Goal: Task Accomplishment & Management: Use online tool/utility

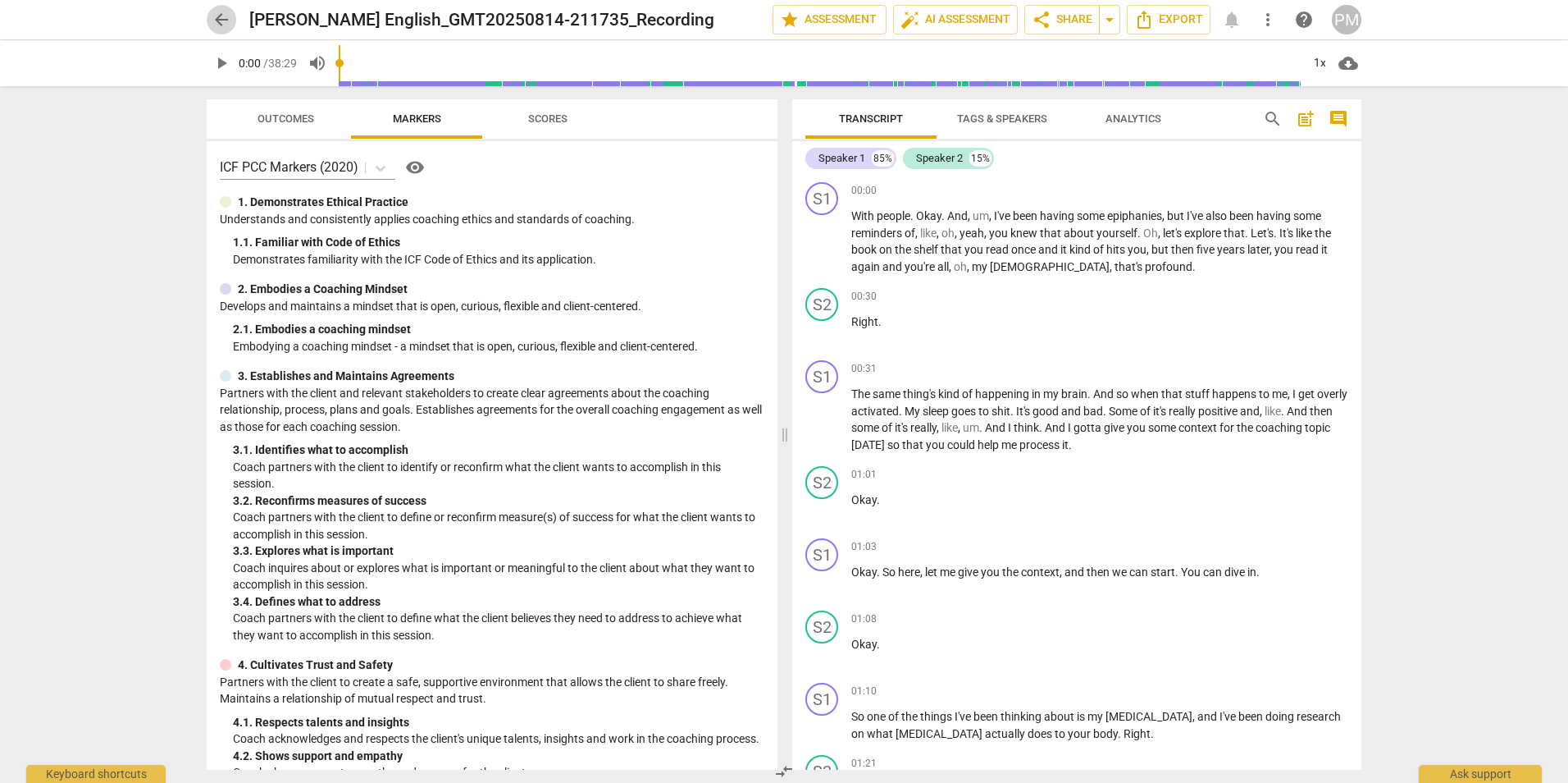
click at [223, 24] on span "arrow_back" at bounding box center [221, 20] width 20 height 20
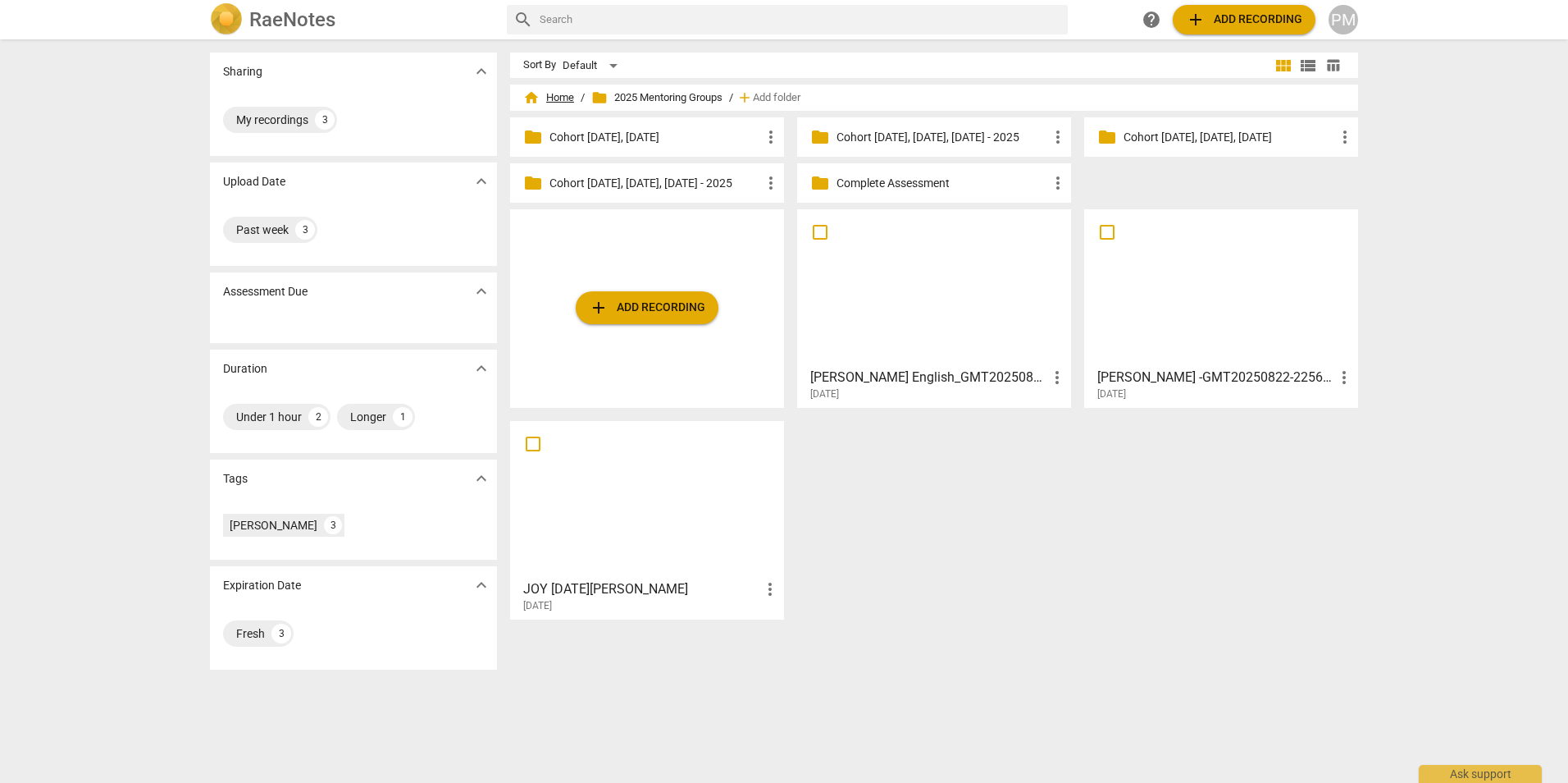
click at [556, 100] on span "home Home" at bounding box center [548, 98] width 51 height 16
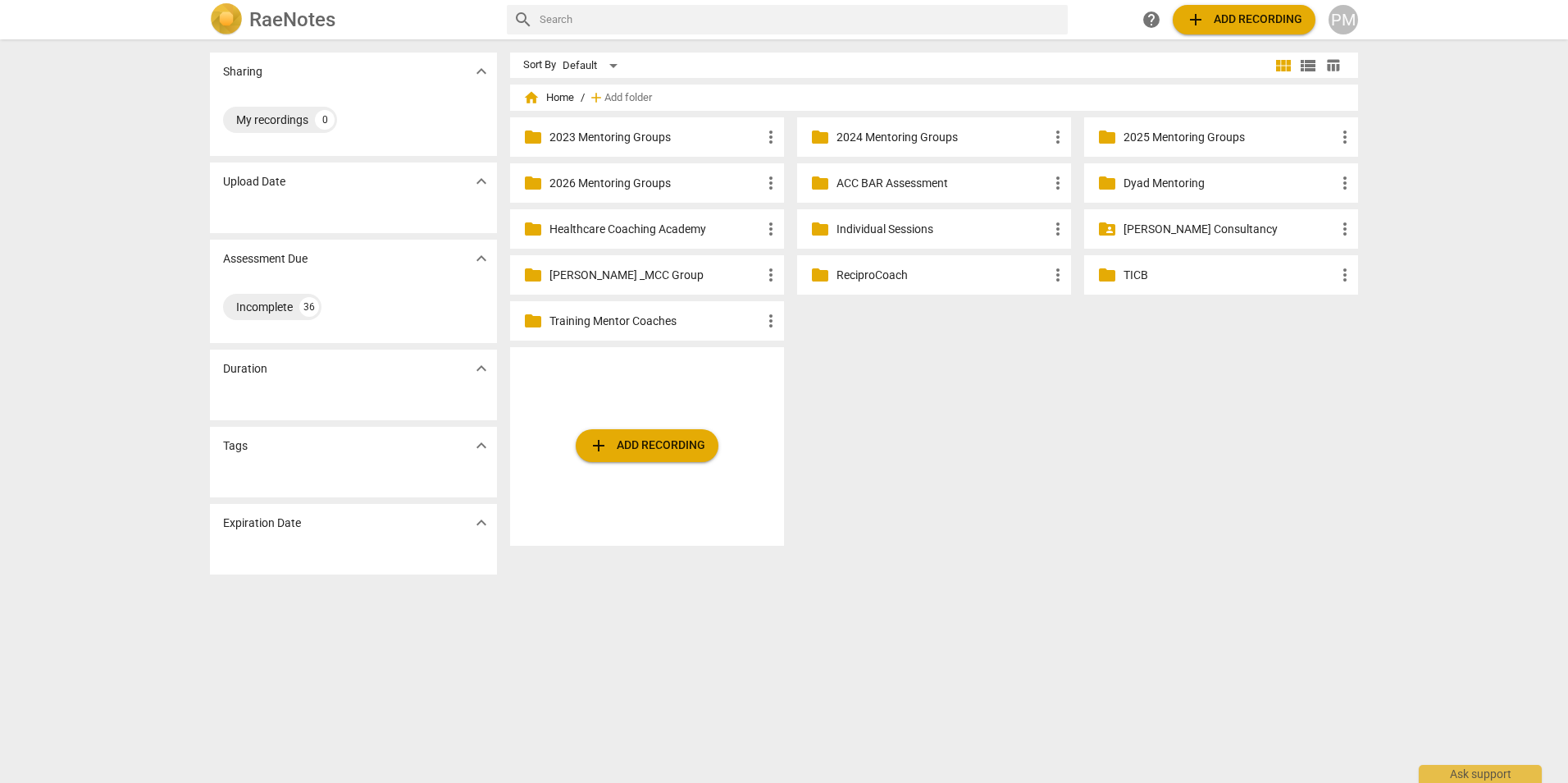
click at [1237, 137] on p "2025 Mentoring Groups" at bounding box center [1229, 136] width 211 height 17
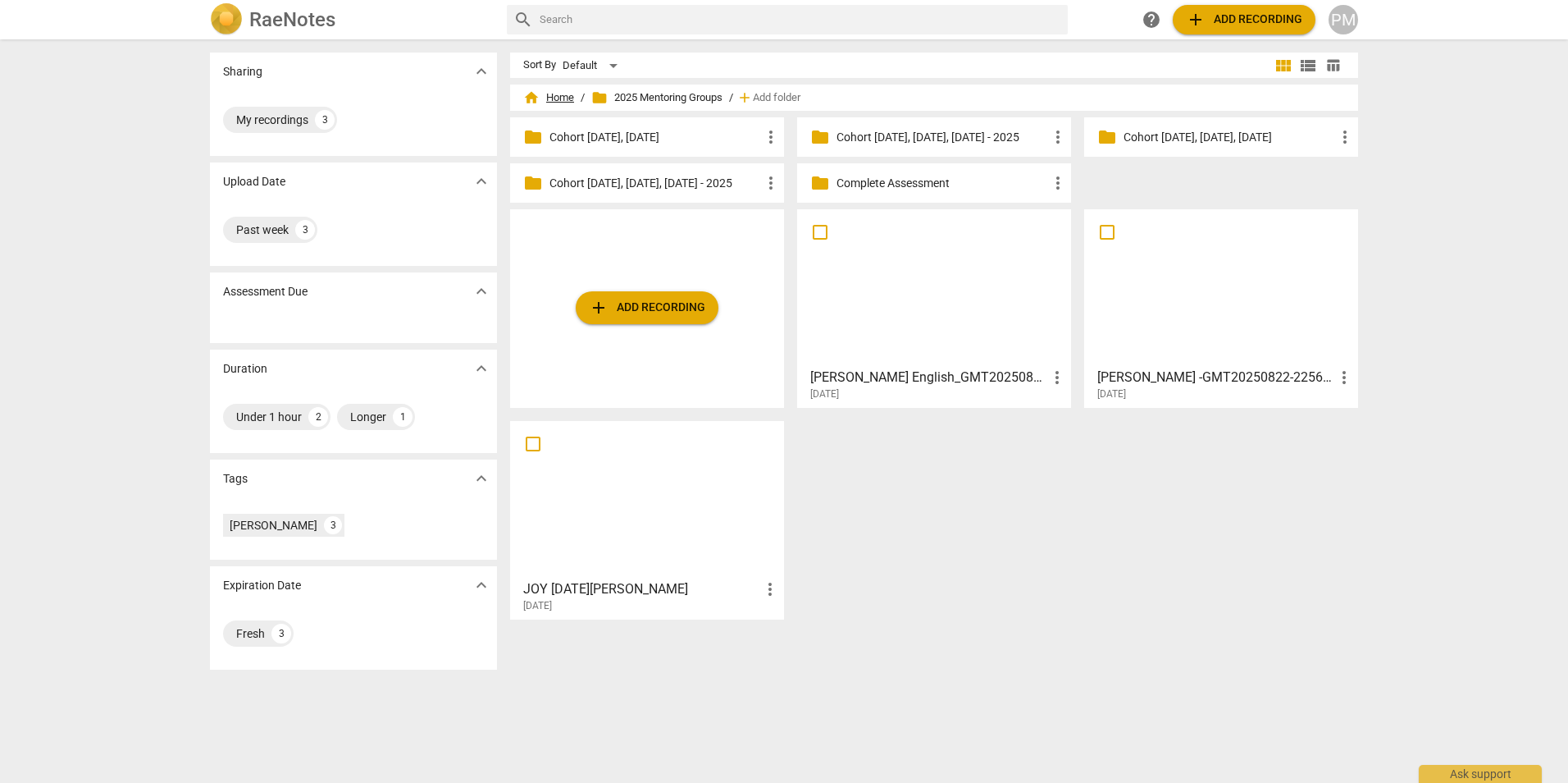
click at [553, 96] on span "home Home" at bounding box center [548, 98] width 51 height 16
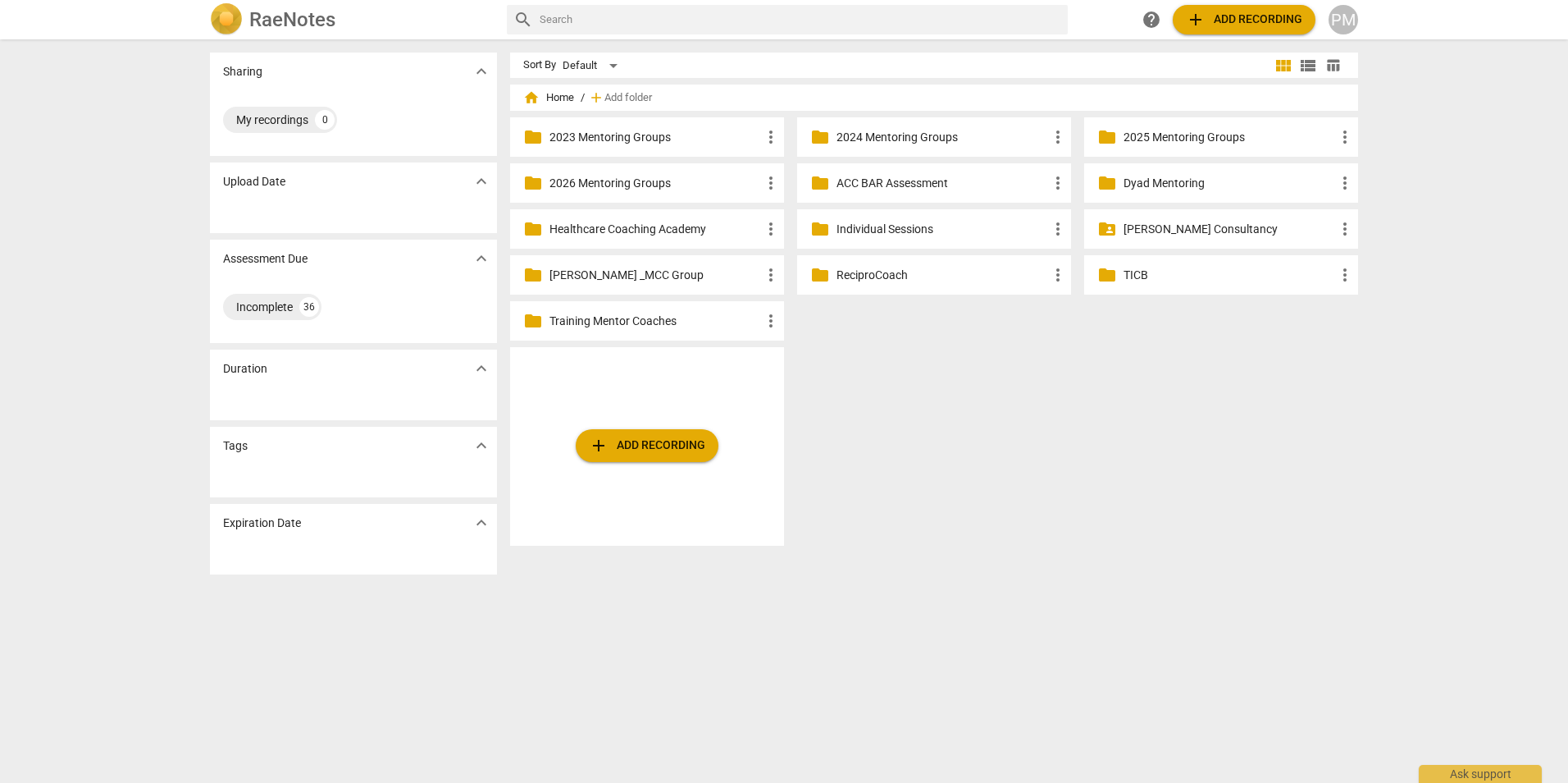
click at [890, 178] on p "ACC BAR Assessment" at bounding box center [942, 182] width 211 height 17
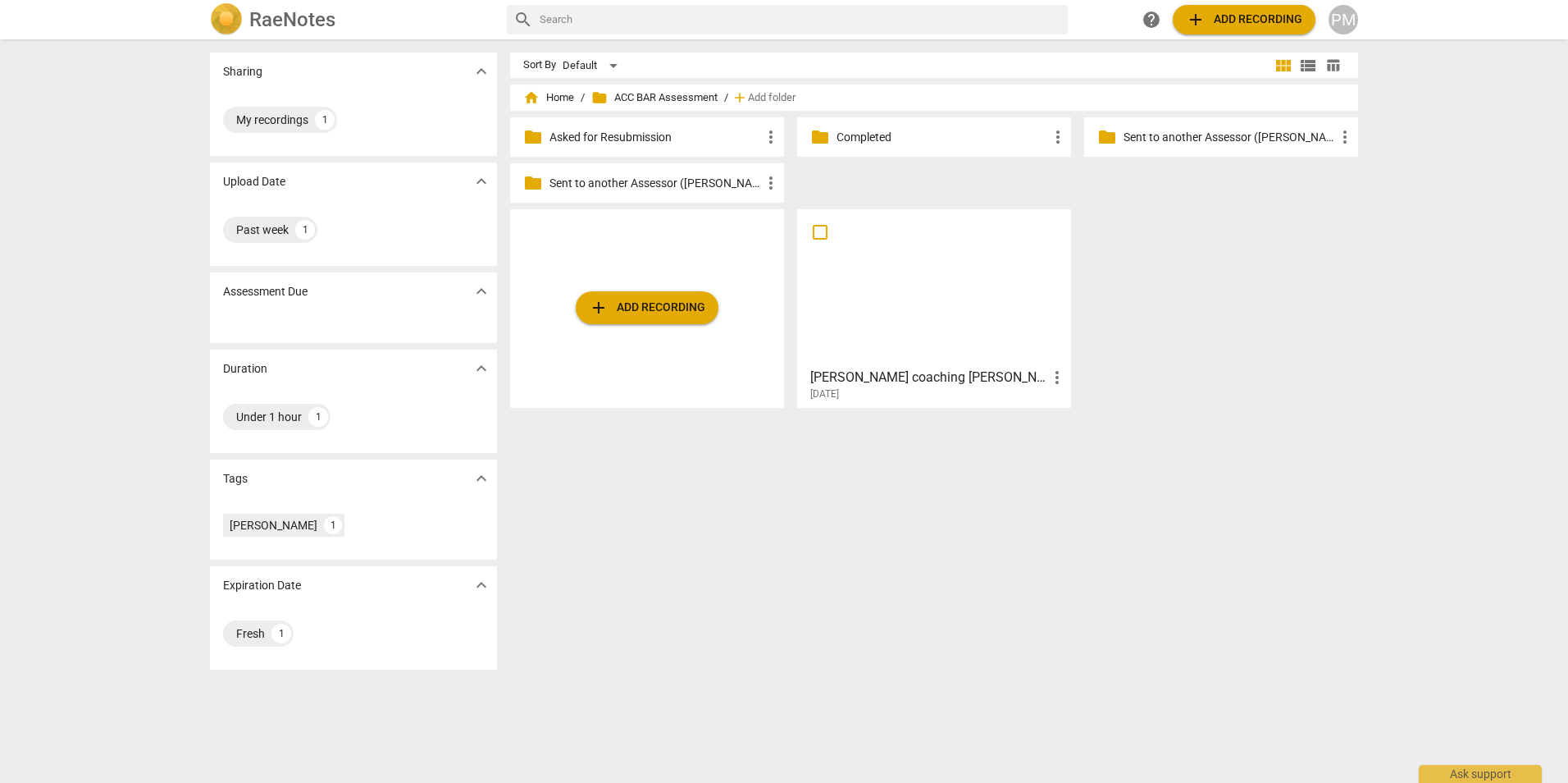
click at [915, 303] on div at bounding box center [934, 288] width 263 height 145
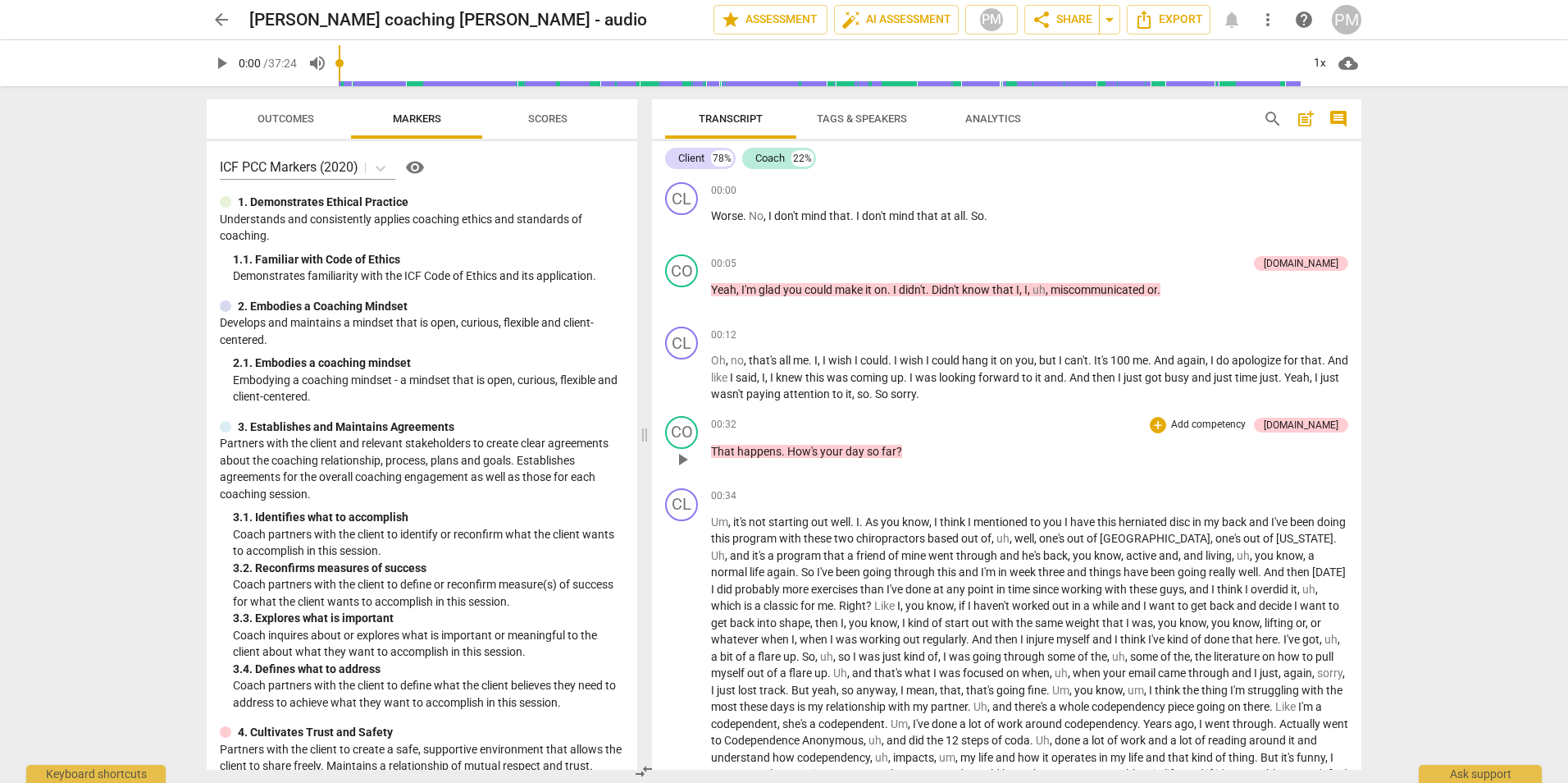
drag, startPoint x: 784, startPoint y: 438, endPoint x: 946, endPoint y: 449, distance: 162.4
click at [639, 424] on span at bounding box center [644, 433] width 10 height 696
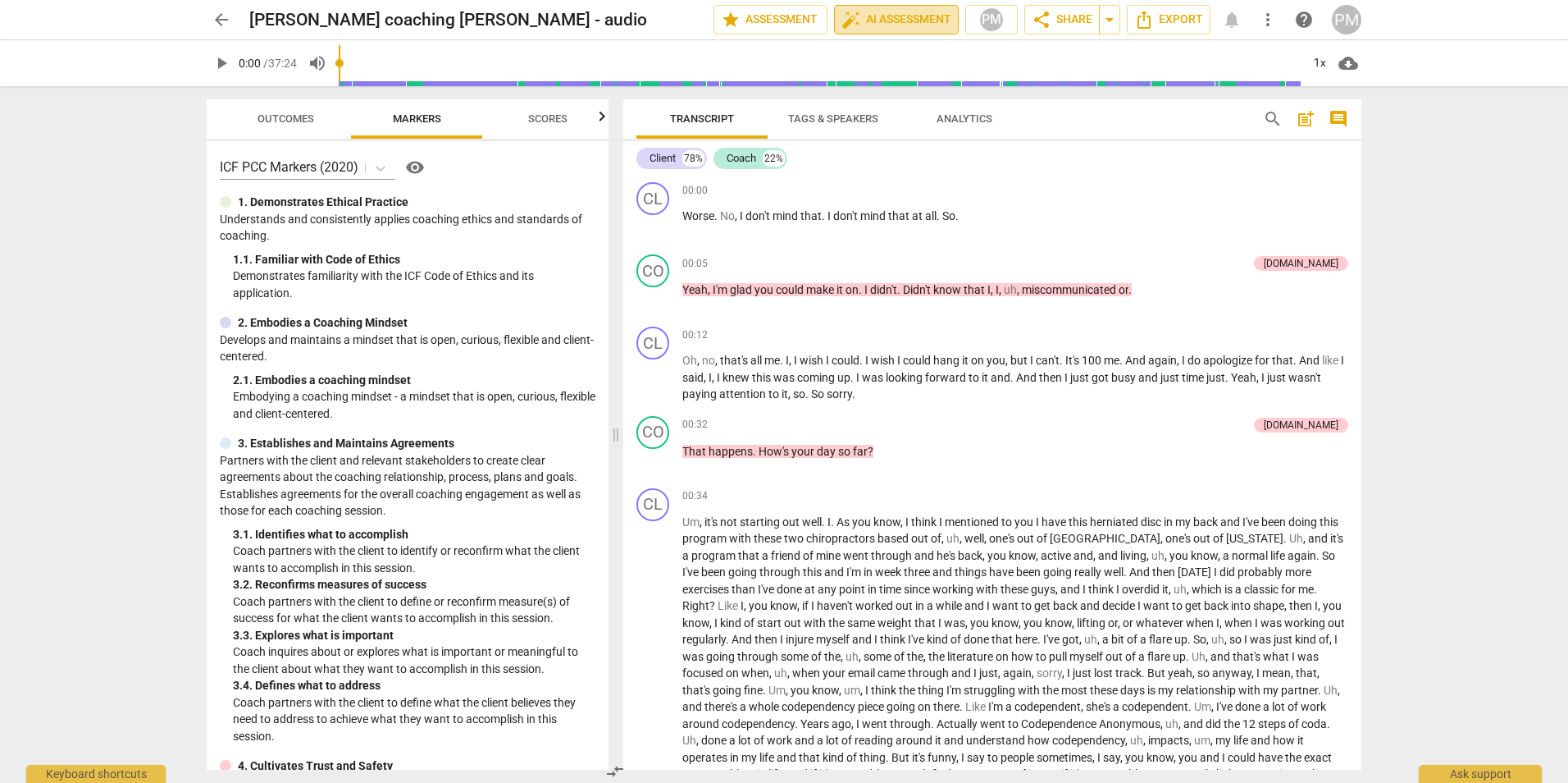
click at [894, 22] on span "auto_fix_high AI Assessment" at bounding box center [896, 20] width 110 height 20
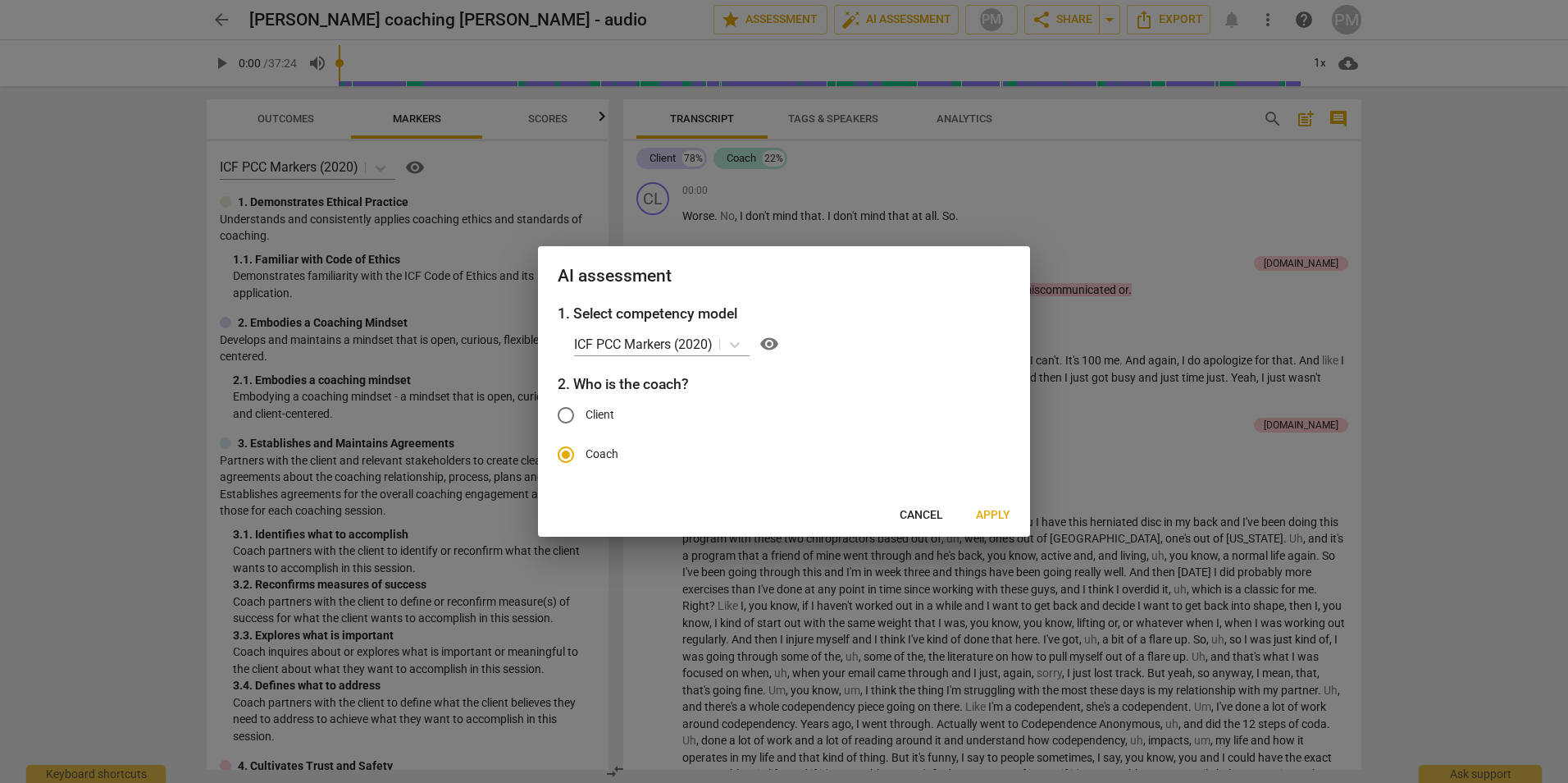
click at [1004, 517] on span "Apply" at bounding box center [993, 515] width 35 height 16
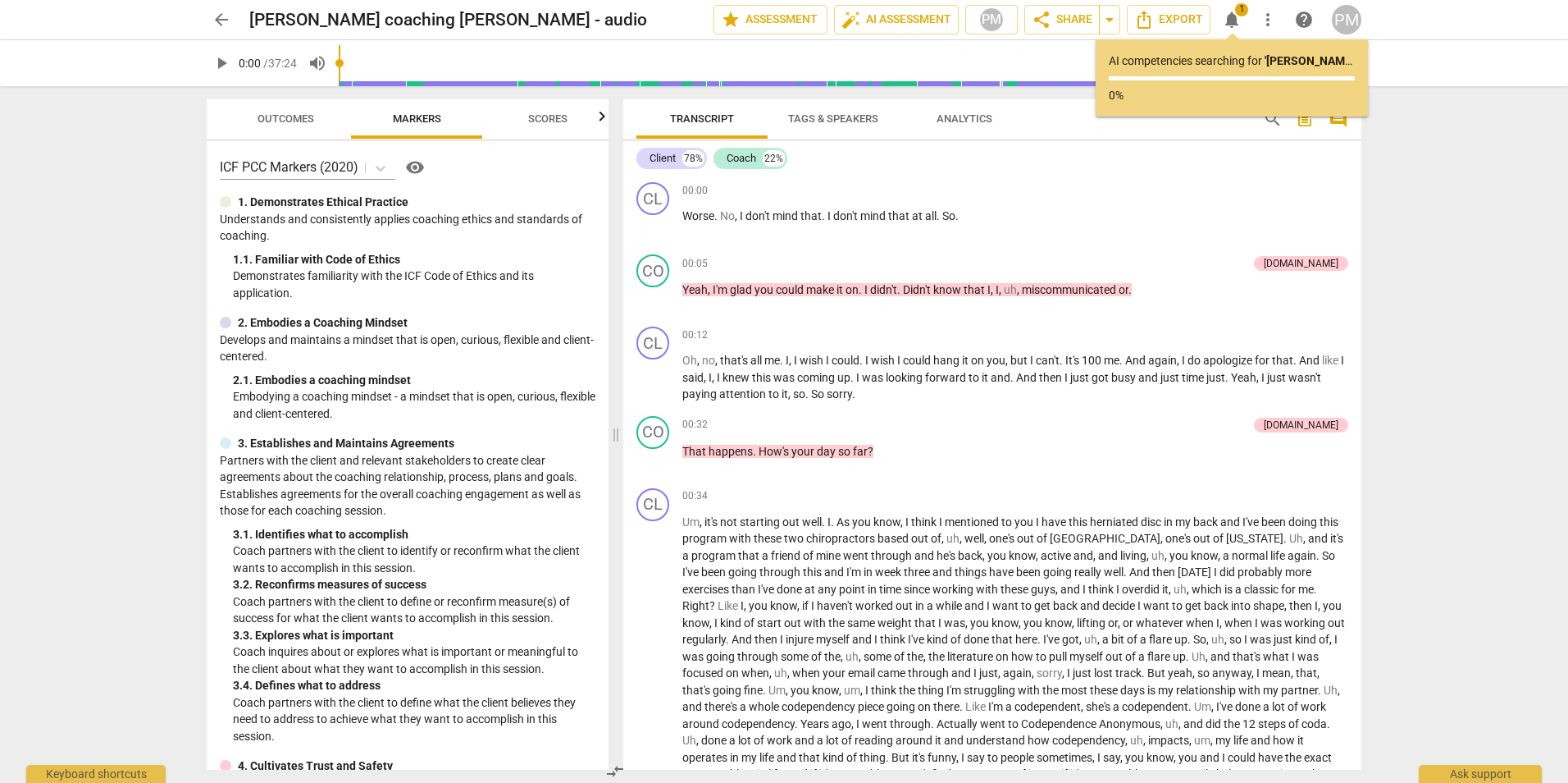
click at [1047, 542] on div "CL play_arrow pause 00:00 + Add competency keyboard_arrow_right Worse . No , I …" at bounding box center [992, 472] width 738 height 594
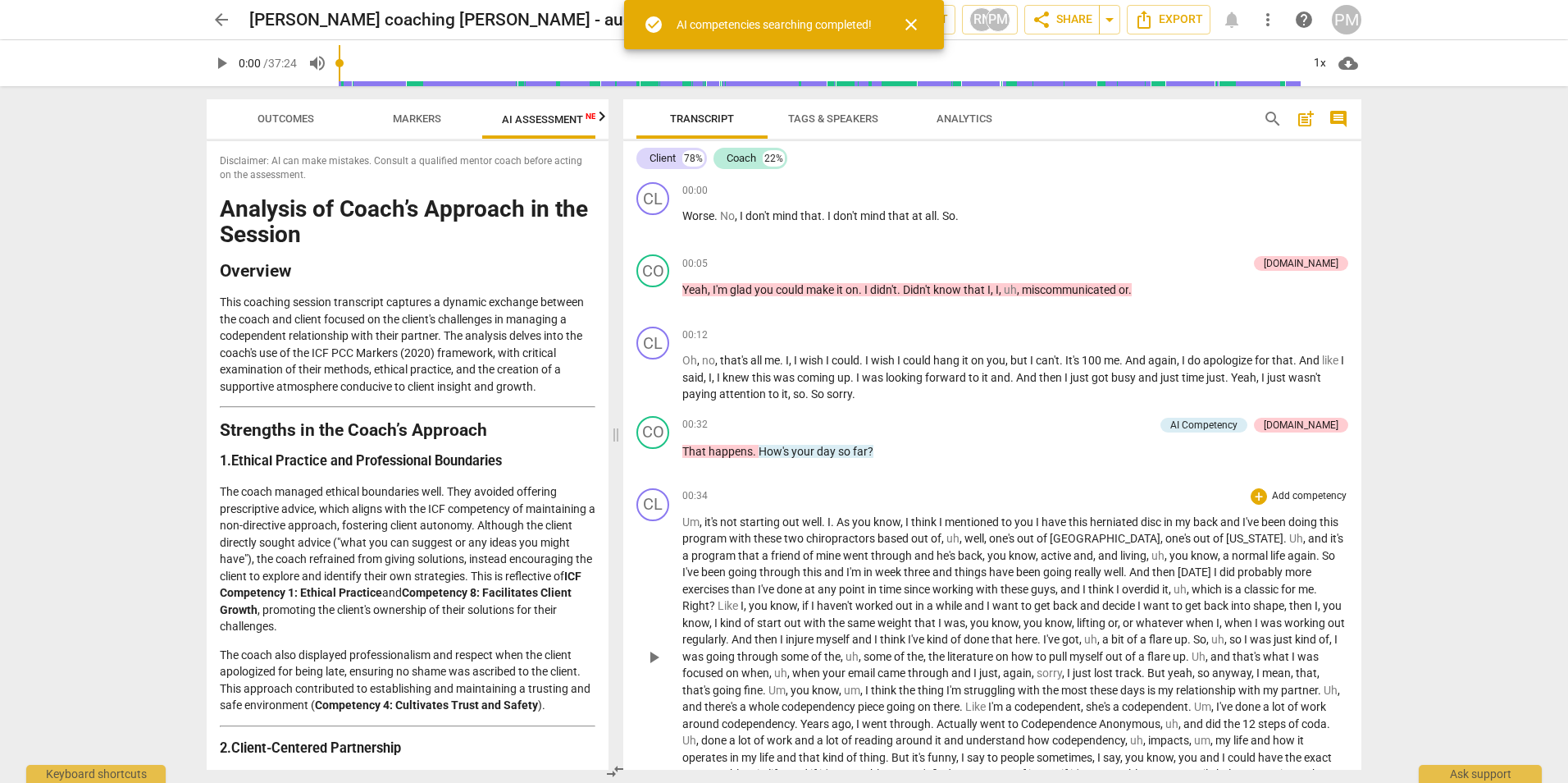
scroll to position [0, 27]
